Goal: Task Accomplishment & Management: Use online tool/utility

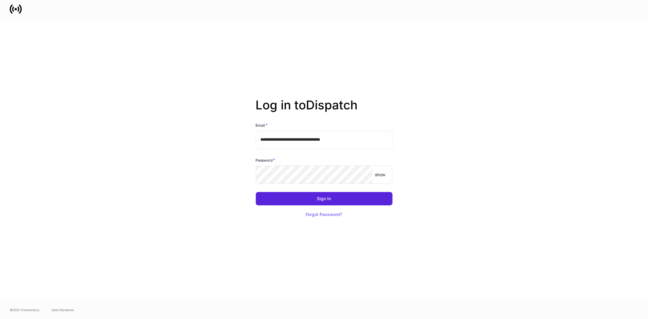
click at [363, 141] on input "**********" at bounding box center [324, 140] width 137 height 18
type input "**********"
click at [324, 199] on div "Sign In" at bounding box center [324, 198] width 14 height 4
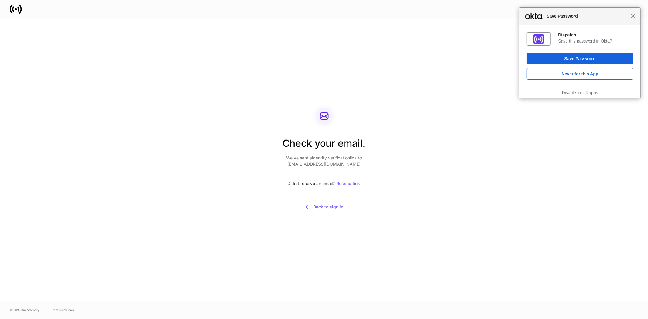
click at [634, 18] on span "Close" at bounding box center [633, 16] width 5 height 5
